Goal: Transaction & Acquisition: Subscribe to service/newsletter

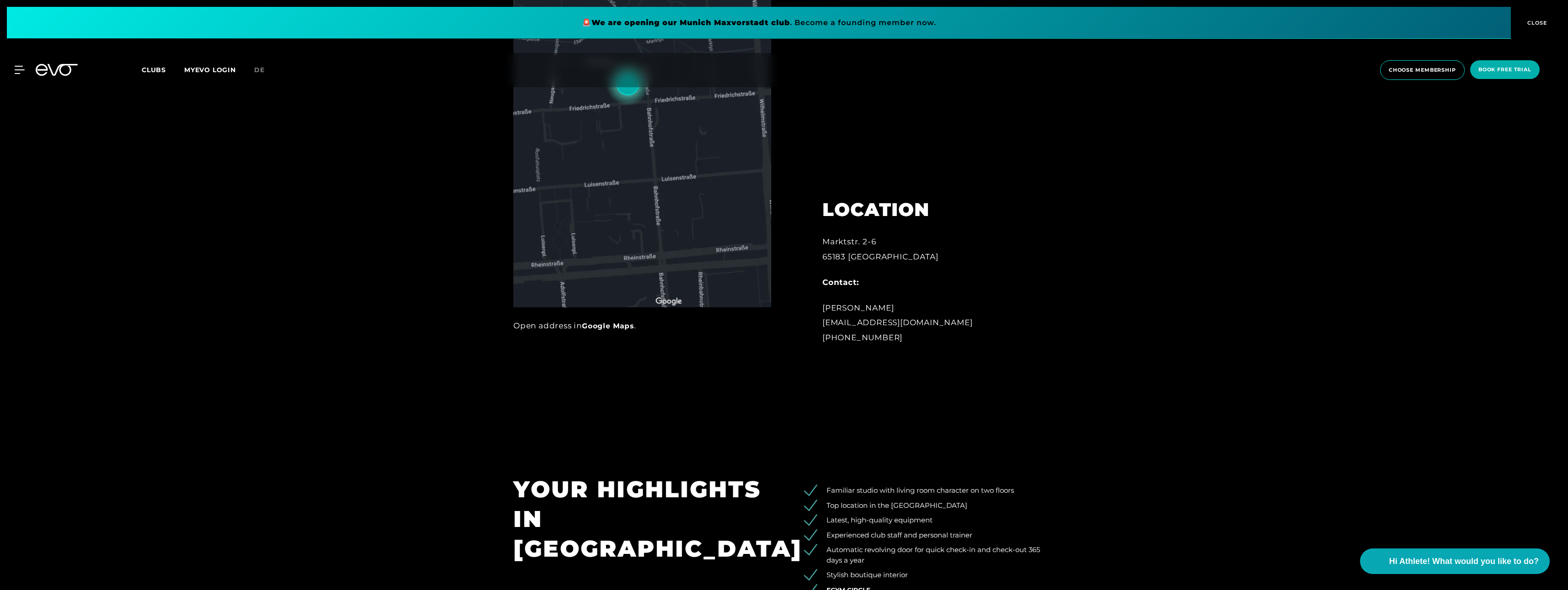
scroll to position [685, 0]
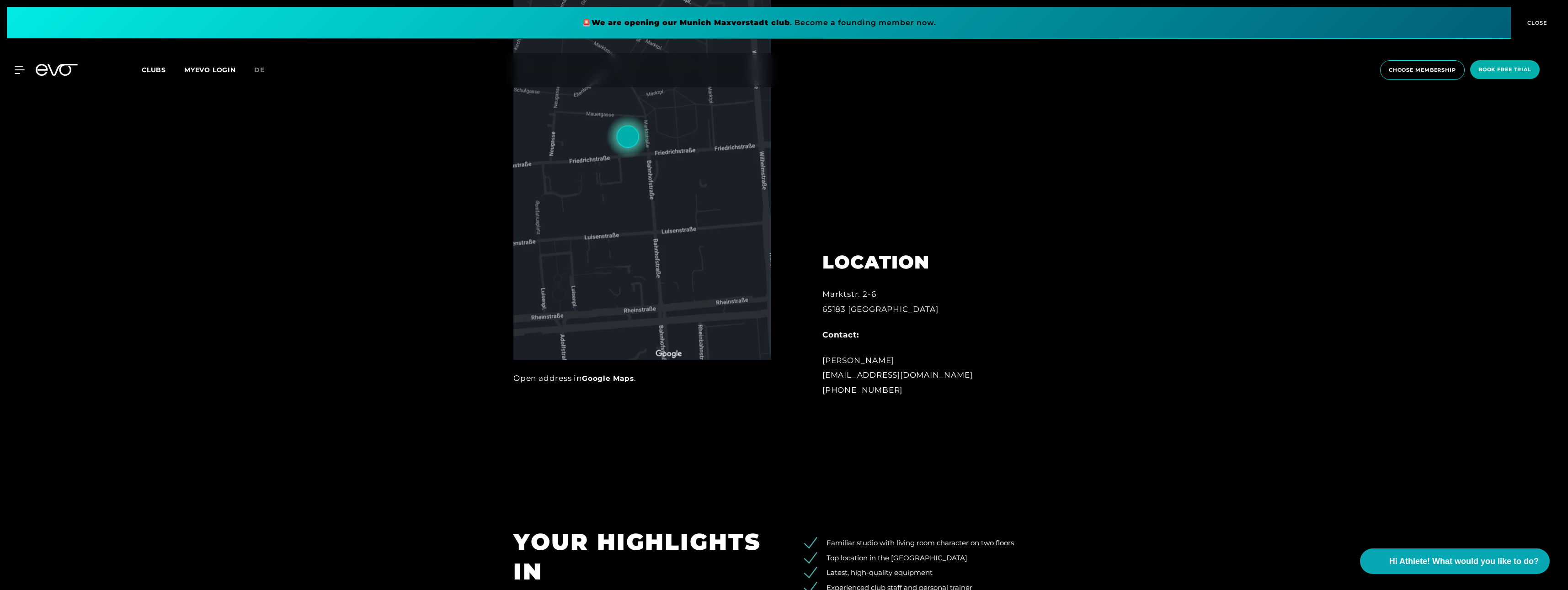
click at [599, 378] on link "Google Maps" at bounding box center [608, 378] width 52 height 9
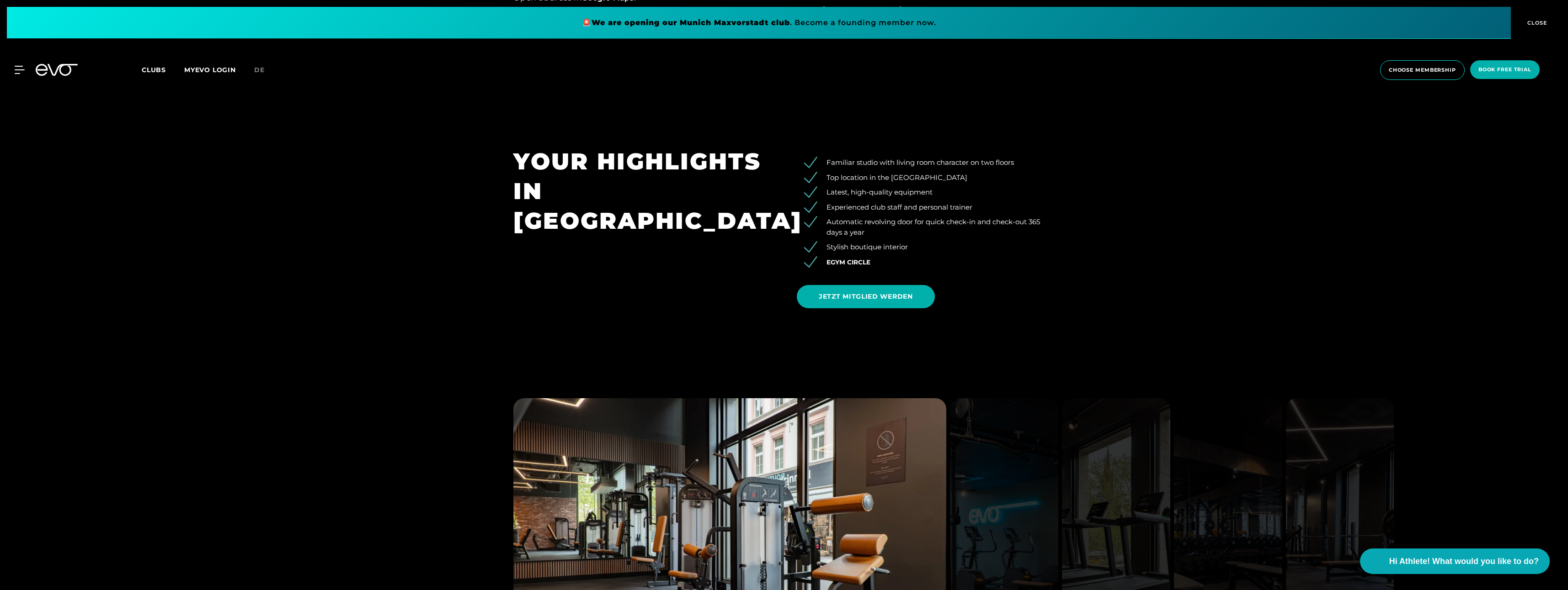
scroll to position [1096, 0]
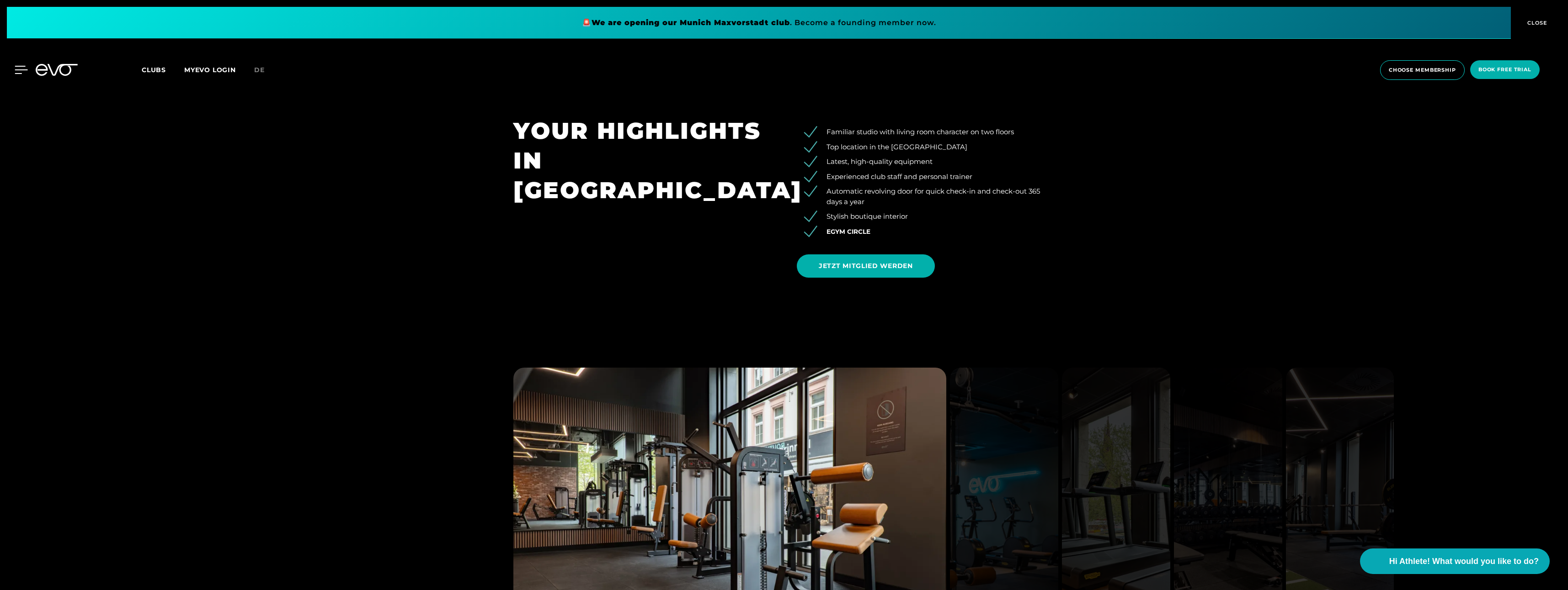
click at [23, 69] on icon at bounding box center [21, 70] width 13 height 9
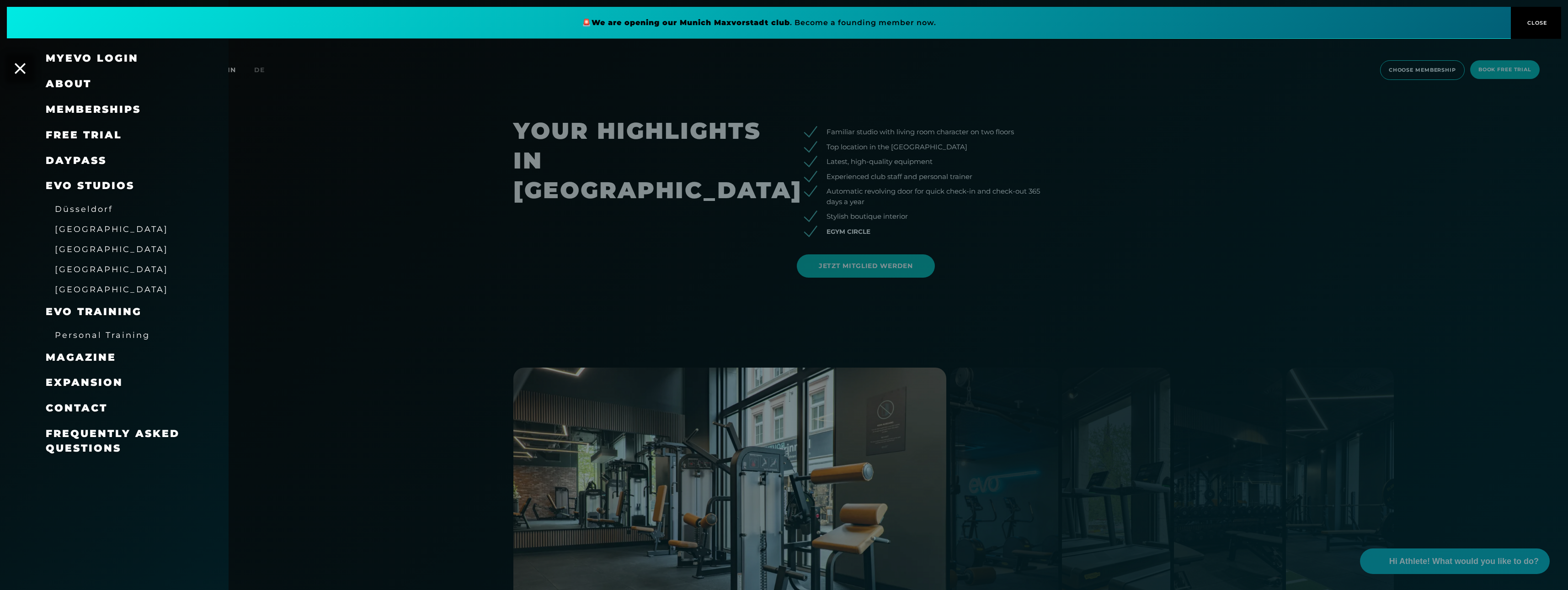
click at [114, 106] on span "Memberships" at bounding box center [93, 109] width 95 height 12
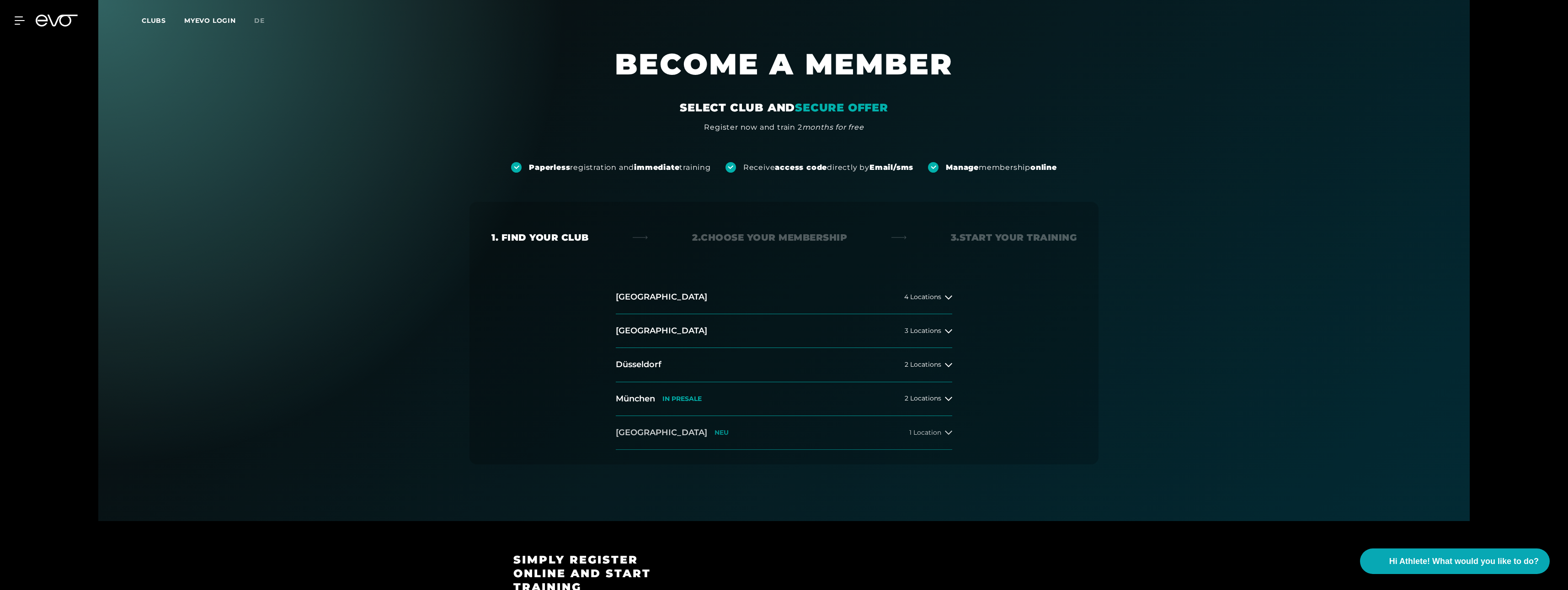
click at [705, 434] on button "[GEOGRAPHIC_DATA] NEU 1 Location" at bounding box center [784, 433] width 337 height 34
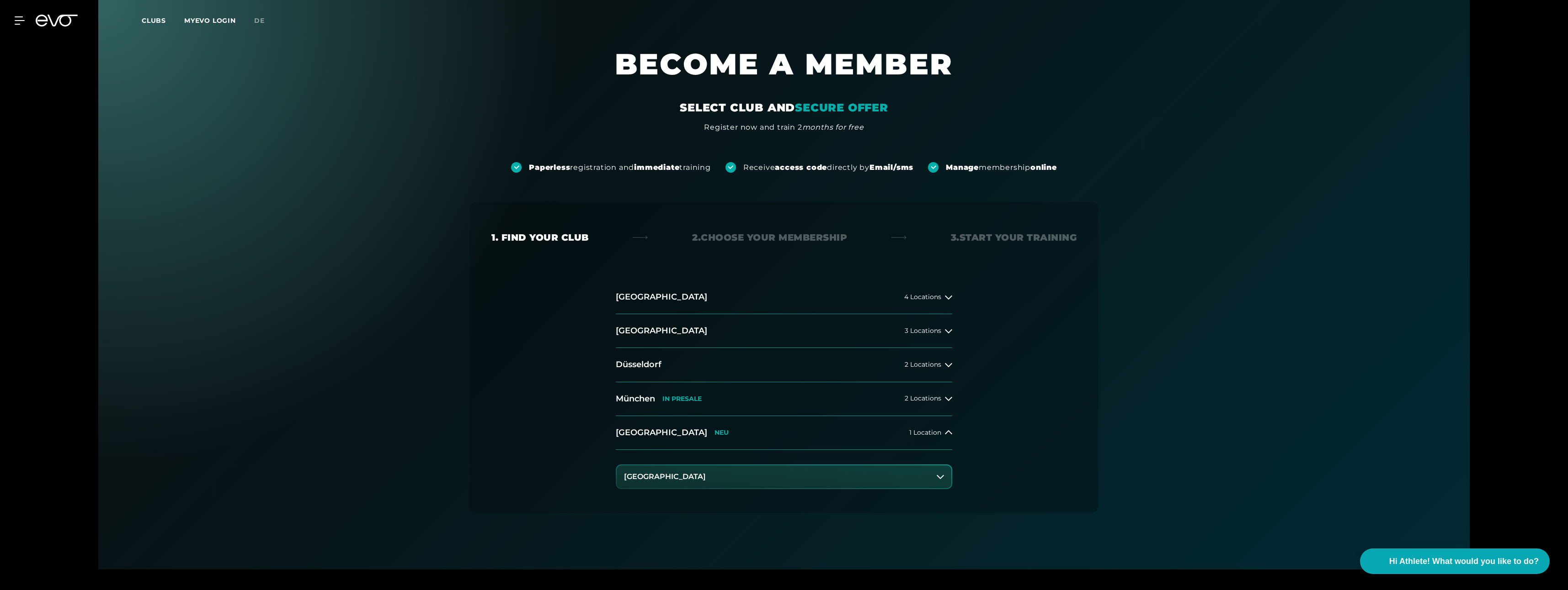
click at [662, 474] on h3 "[GEOGRAPHIC_DATA]" at bounding box center [665, 477] width 82 height 9
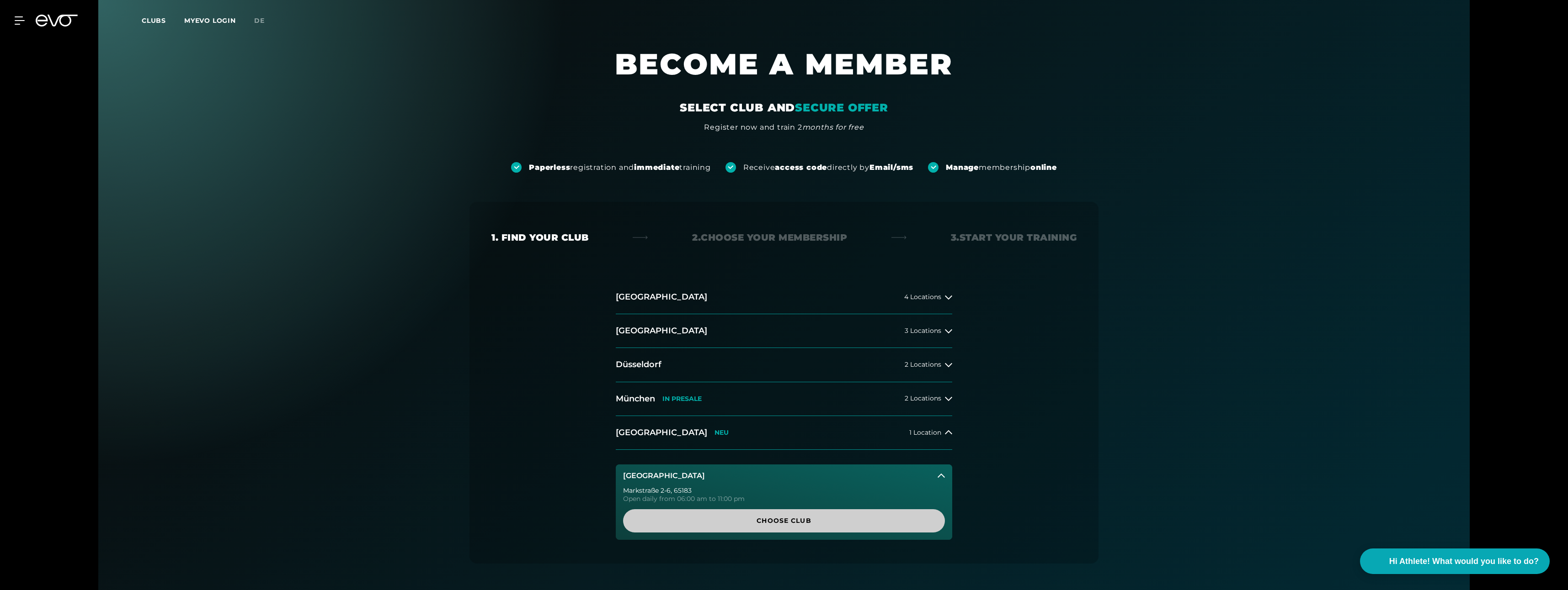
click at [793, 524] on span "Choose Club" at bounding box center [784, 521] width 278 height 10
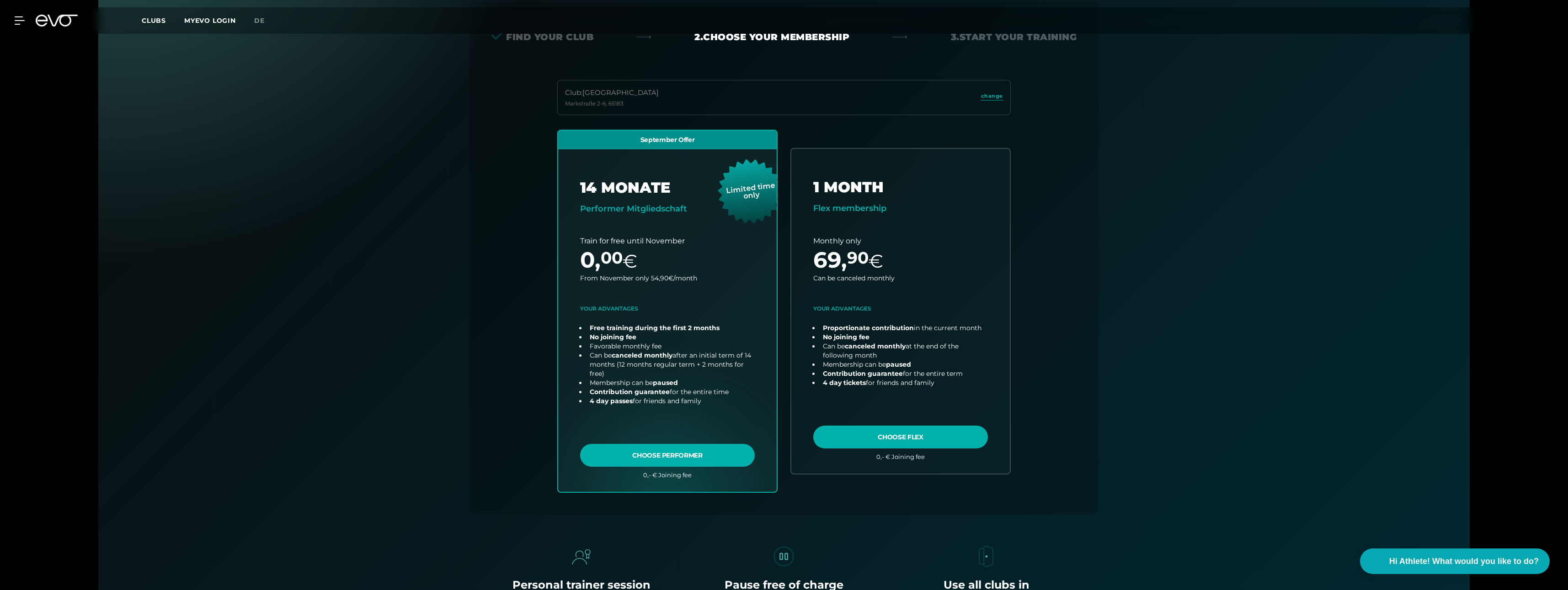
scroll to position [202, 0]
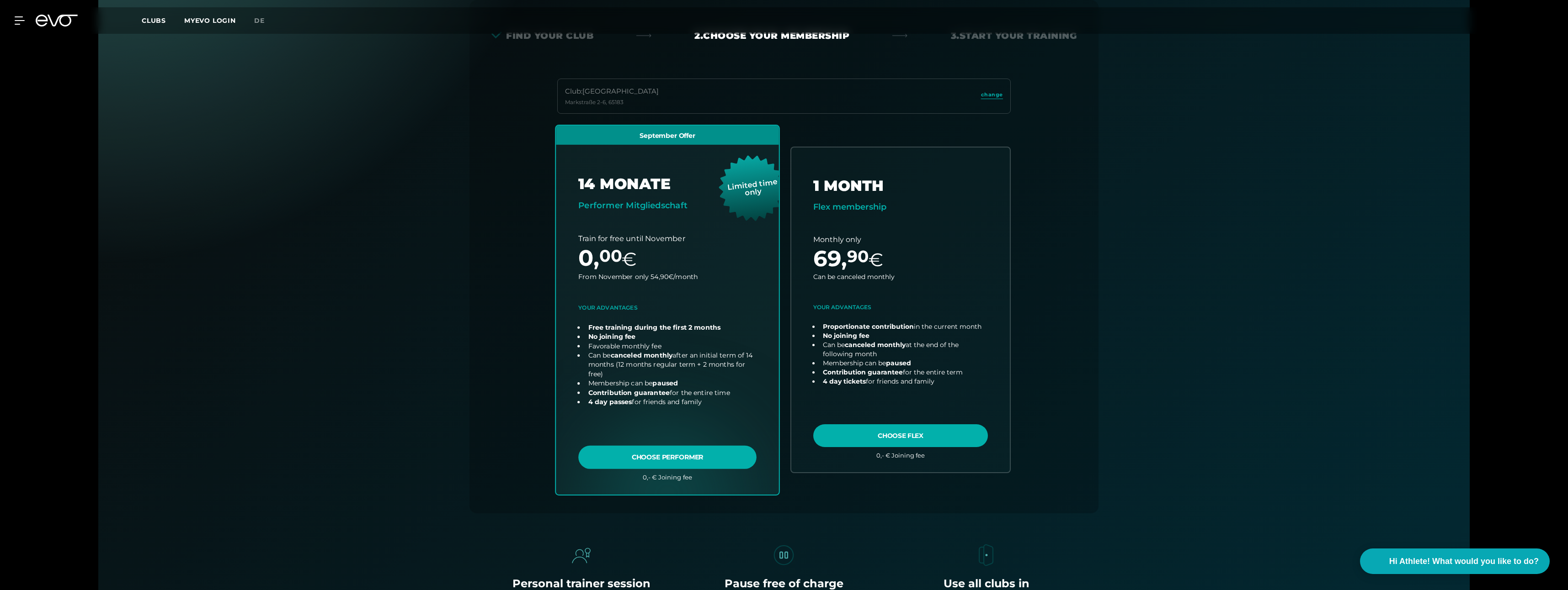
click at [670, 456] on link "choose plan" at bounding box center [667, 310] width 223 height 369
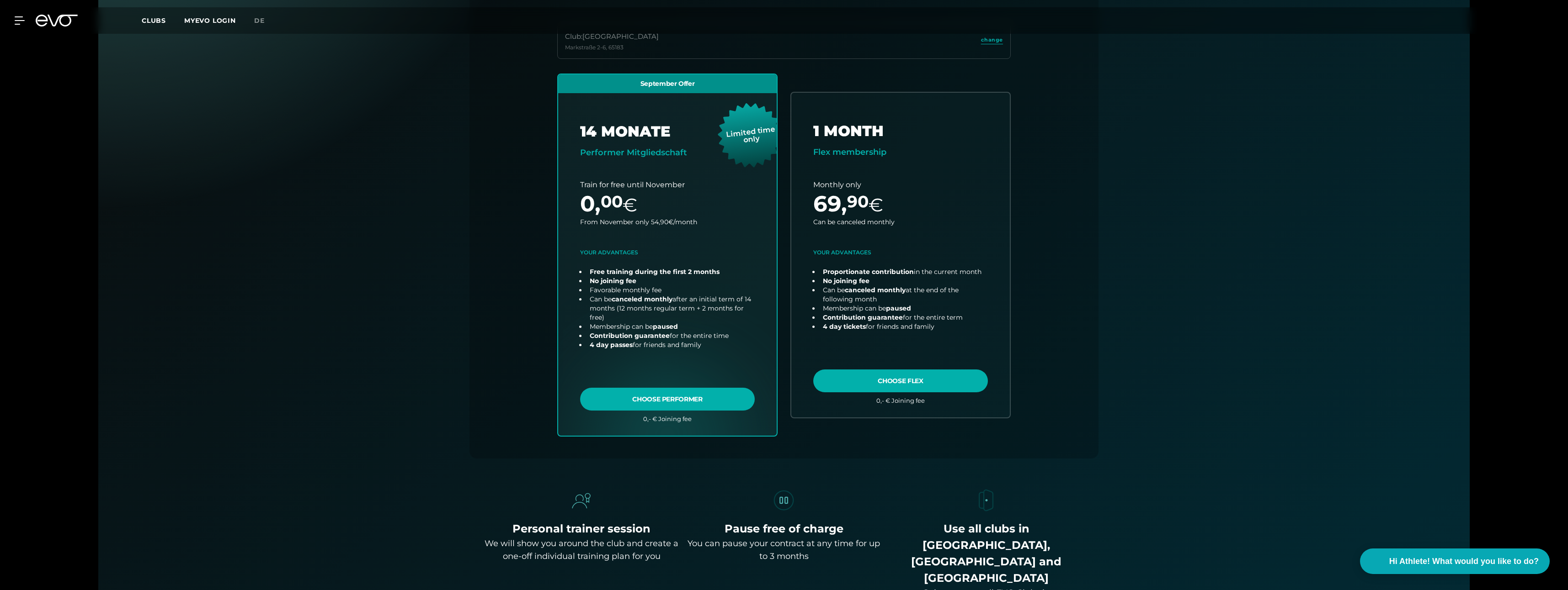
scroll to position [339, 0]
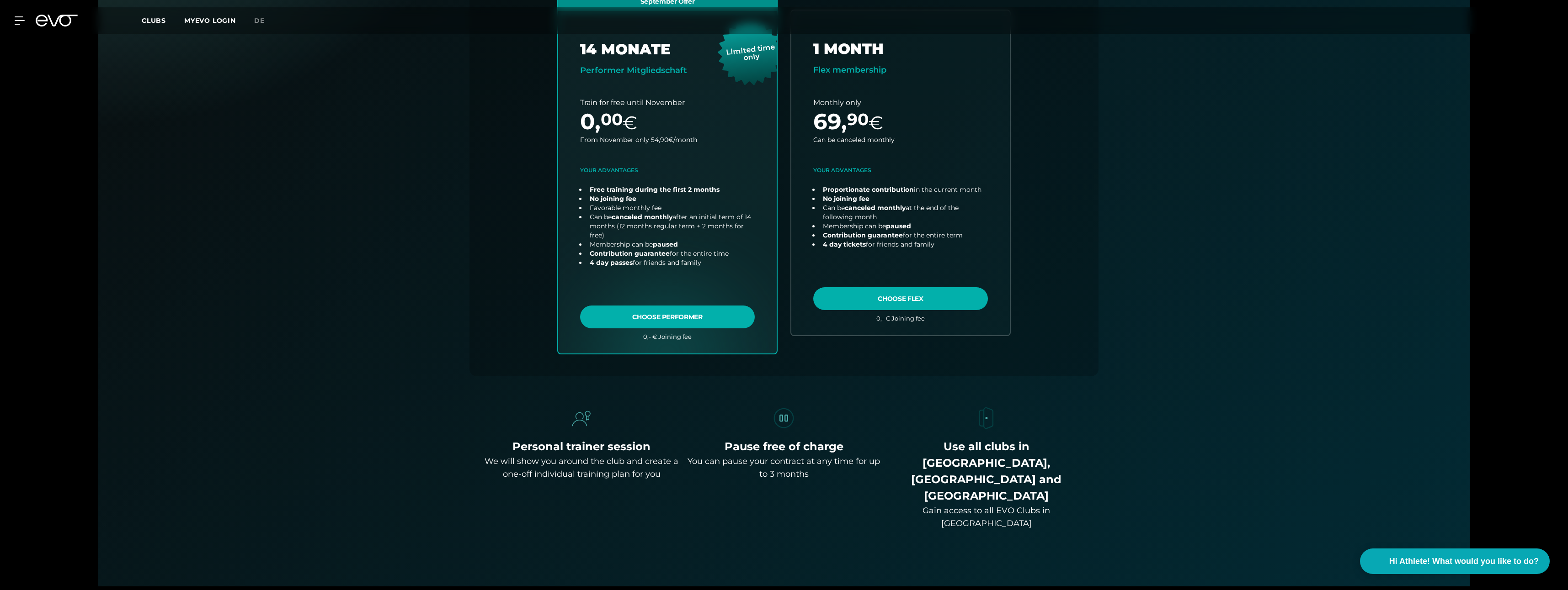
click at [559, 473] on div "We will show you around the club and create a one-off individual training plan …" at bounding box center [581, 468] width 195 height 26
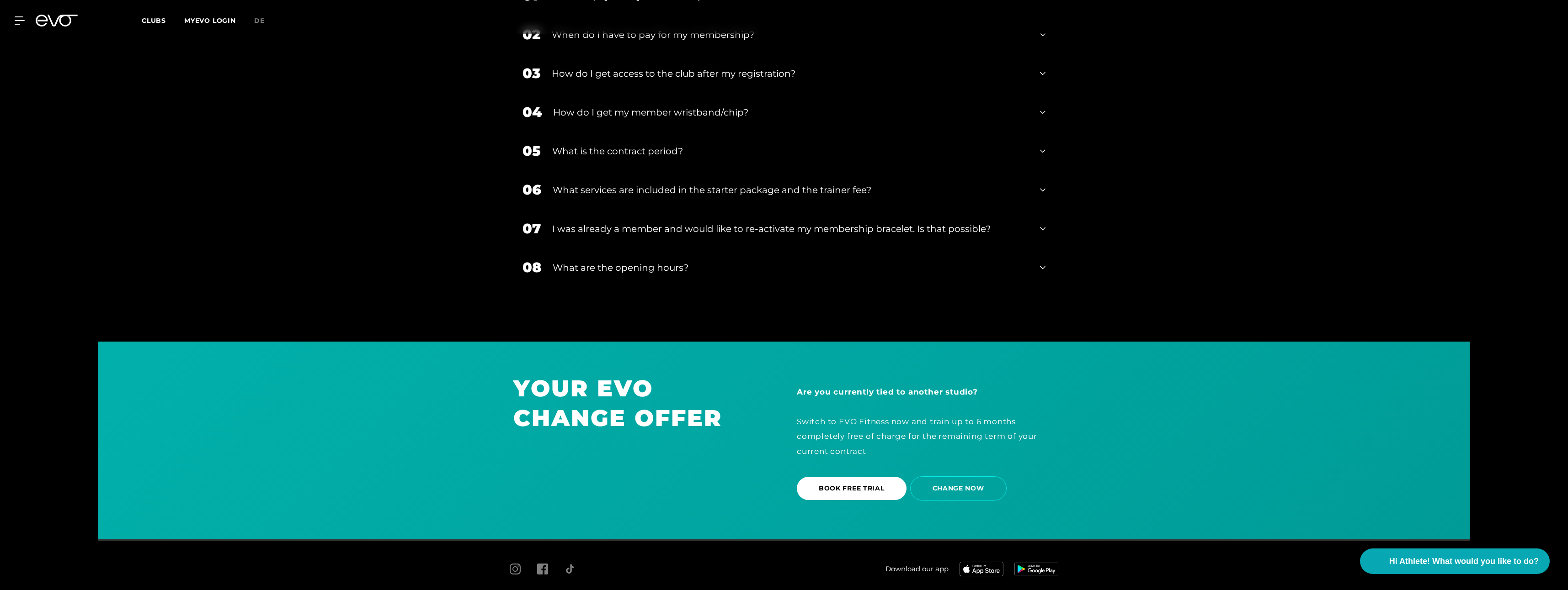
scroll to position [1887, 0]
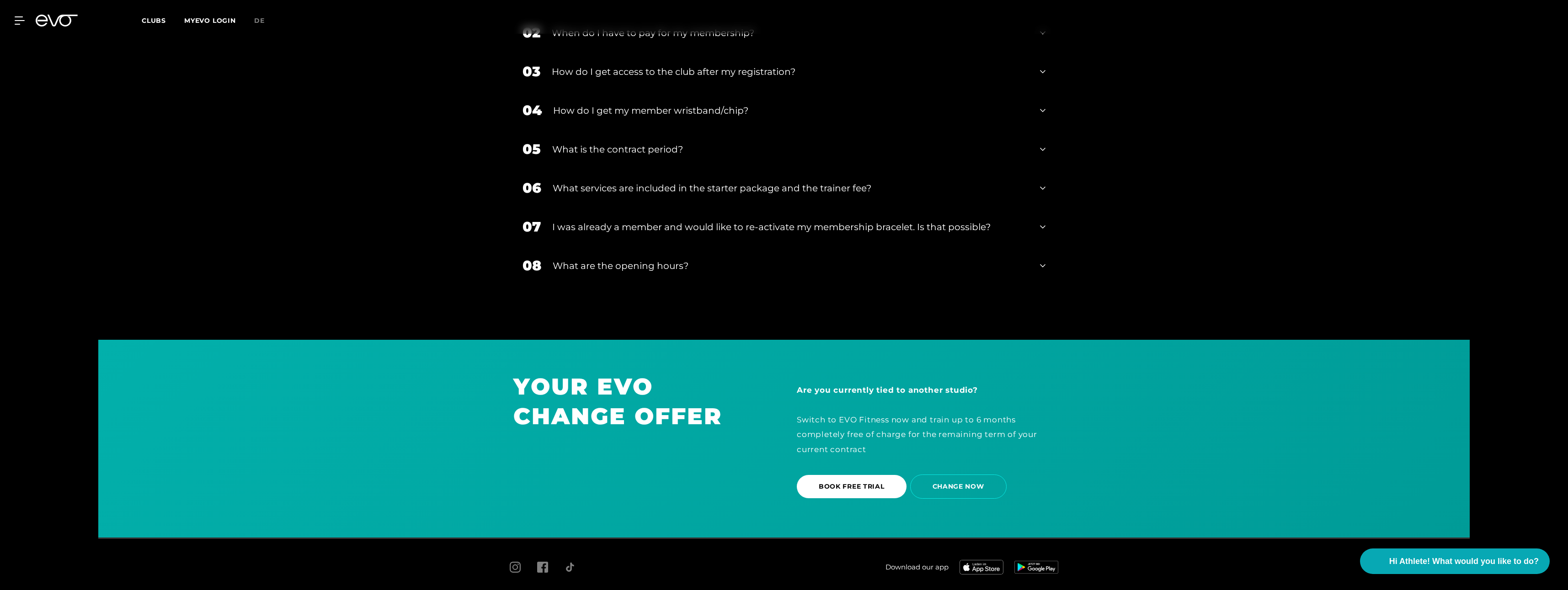
click at [715, 259] on div "What are the opening hours?" at bounding box center [791, 266] width 476 height 14
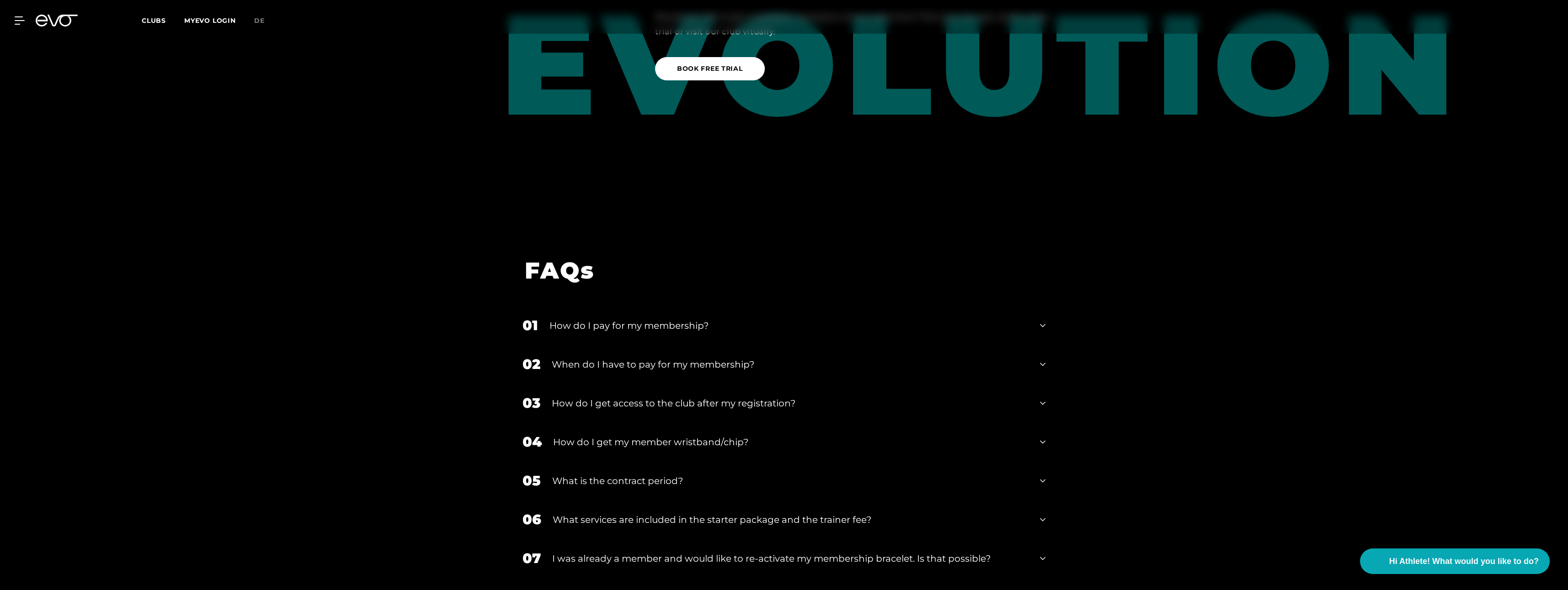
scroll to position [1567, 0]
